Goal: Check status: Check status

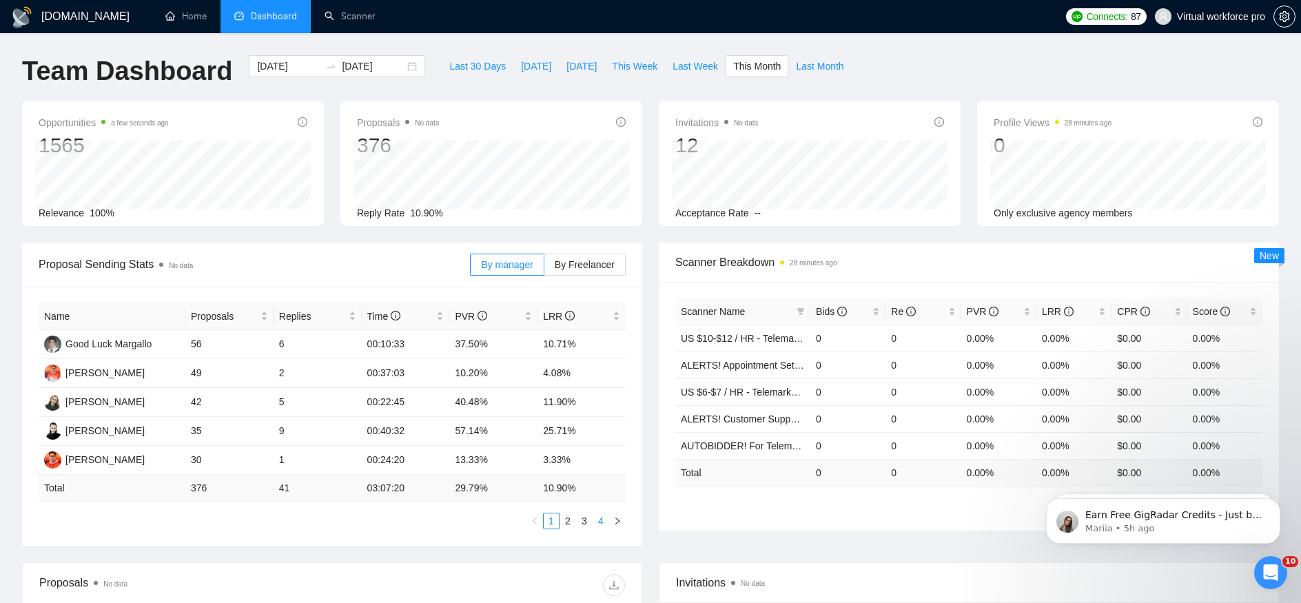
click at [597, 519] on link "4" at bounding box center [600, 520] width 15 height 15
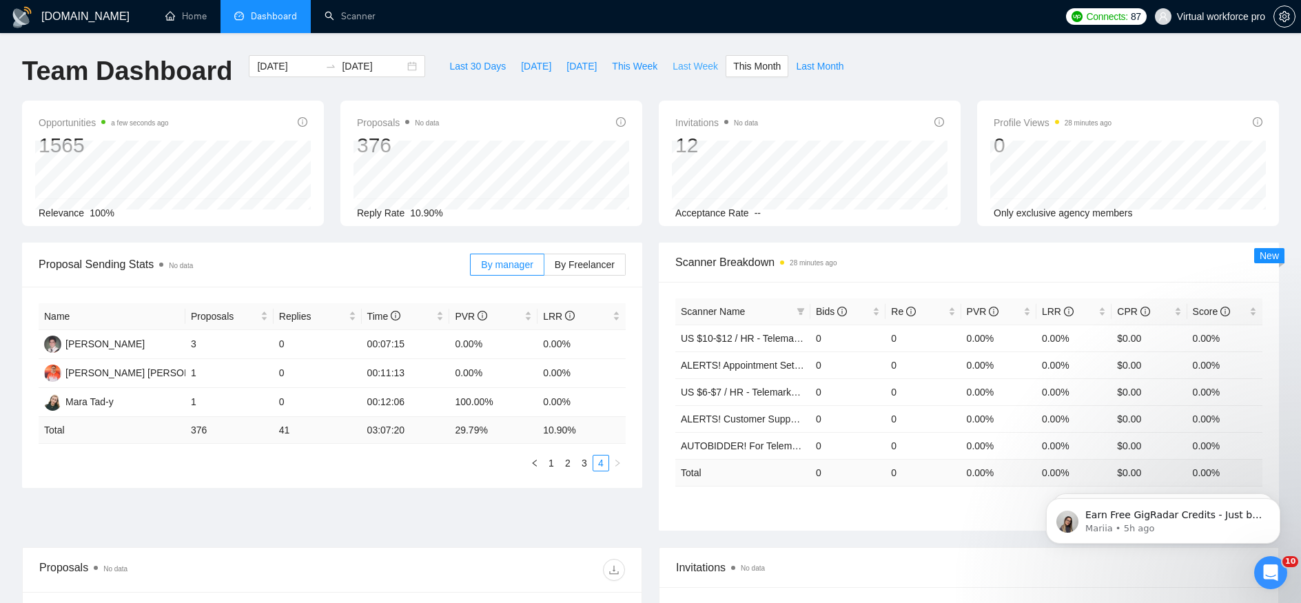
drag, startPoint x: 700, startPoint y: 68, endPoint x: 700, endPoint y: 94, distance: 26.2
click at [700, 94] on div "Last 30 Days [DATE] [DATE] This Week Last Week This Month Last Month" at bounding box center [647, 77] width 426 height 45
click at [642, 72] on span "This Week" at bounding box center [634, 66] width 45 height 15
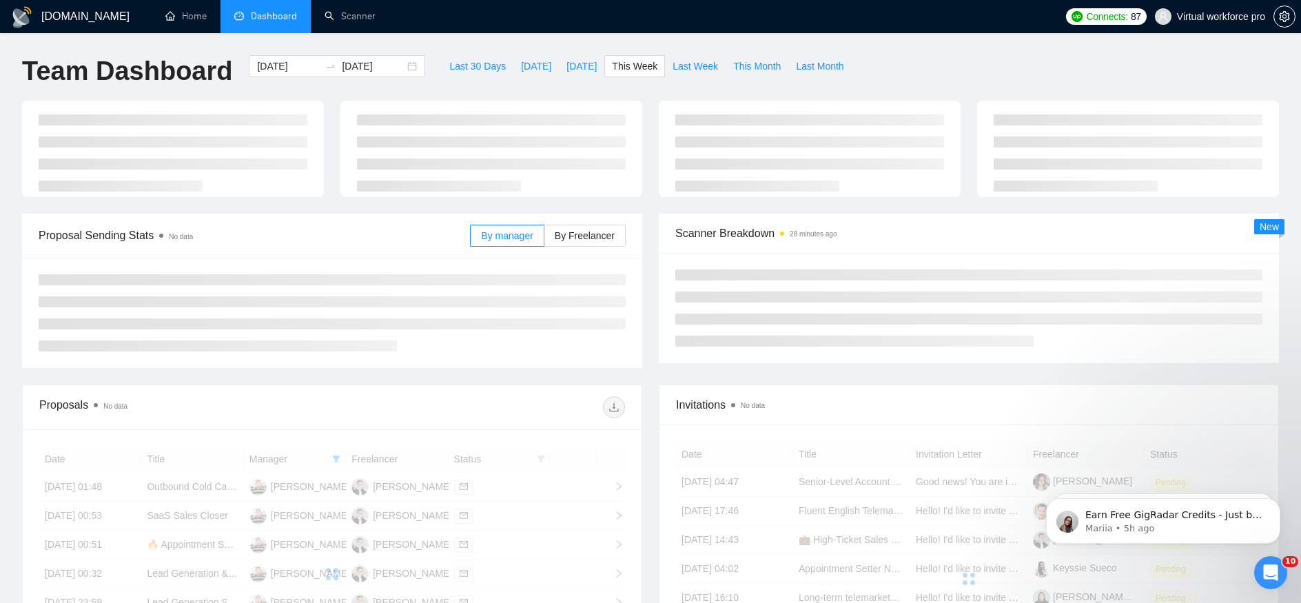
type input "[DATE]"
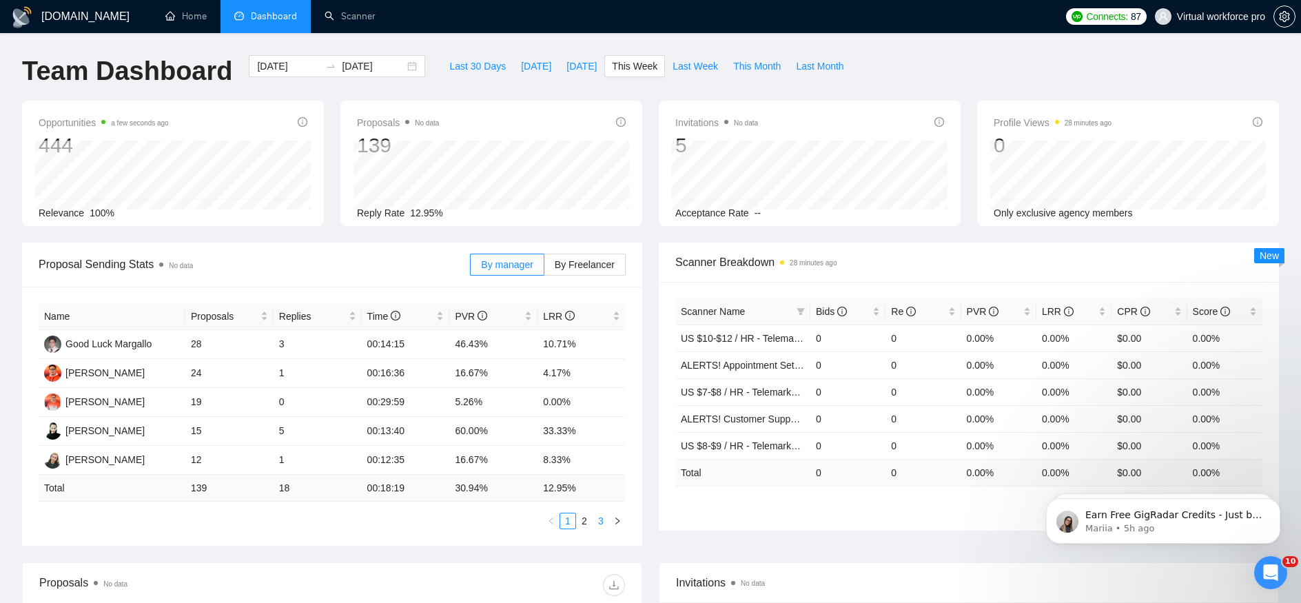
click at [602, 518] on link "3" at bounding box center [600, 520] width 15 height 15
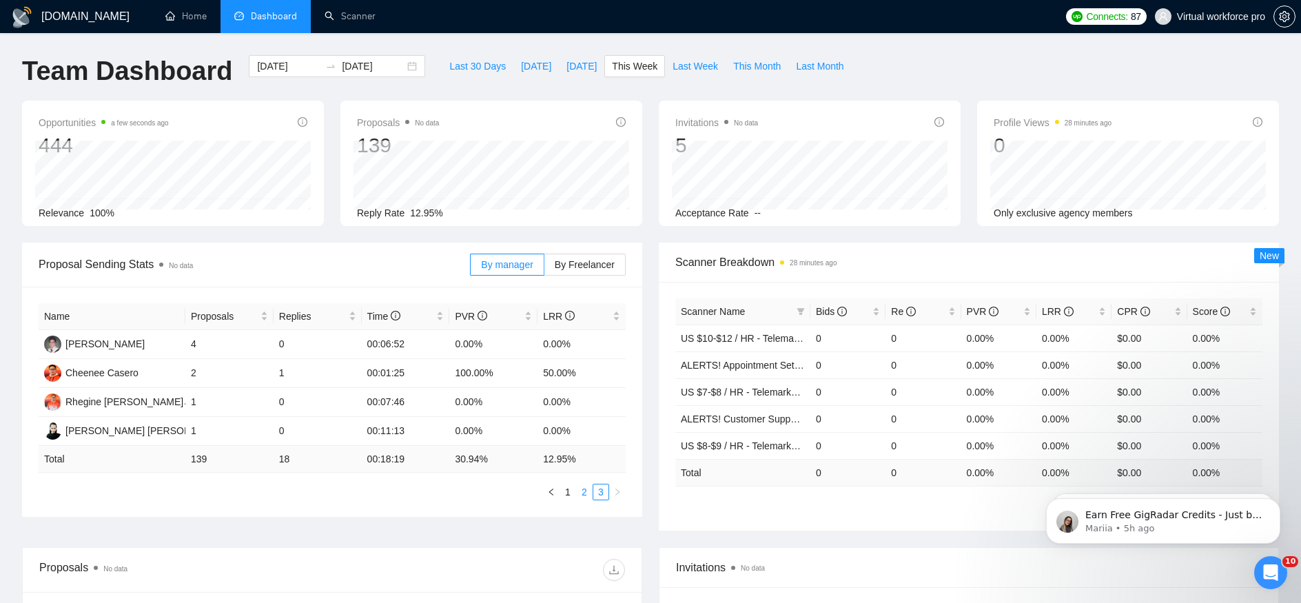
click at [586, 495] on link "2" at bounding box center [584, 492] width 15 height 15
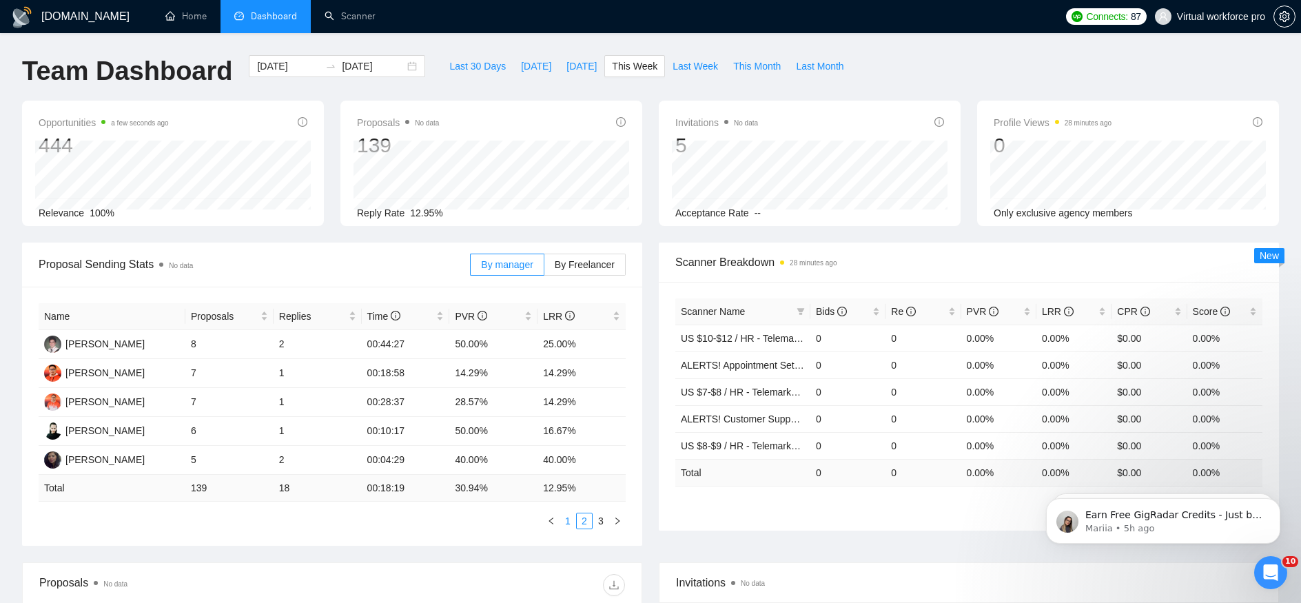
click at [571, 520] on link "1" at bounding box center [567, 520] width 15 height 15
click at [603, 524] on link "3" at bounding box center [600, 520] width 15 height 15
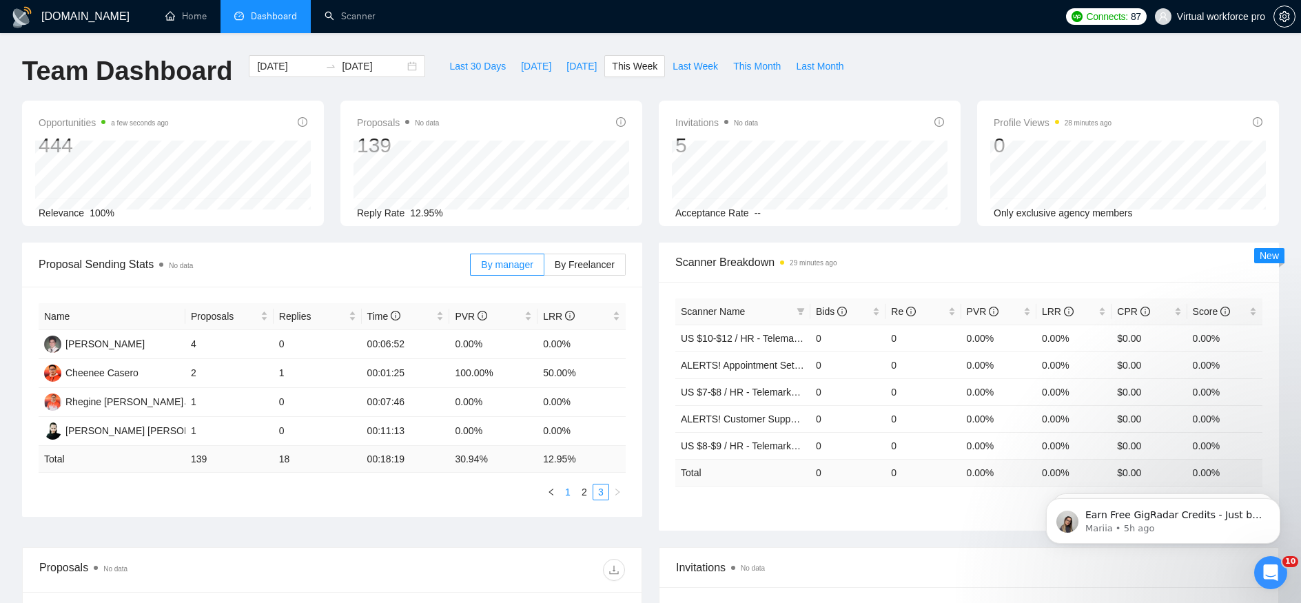
click at [569, 488] on link "1" at bounding box center [567, 492] width 15 height 15
